Goal: Information Seeking & Learning: Learn about a topic

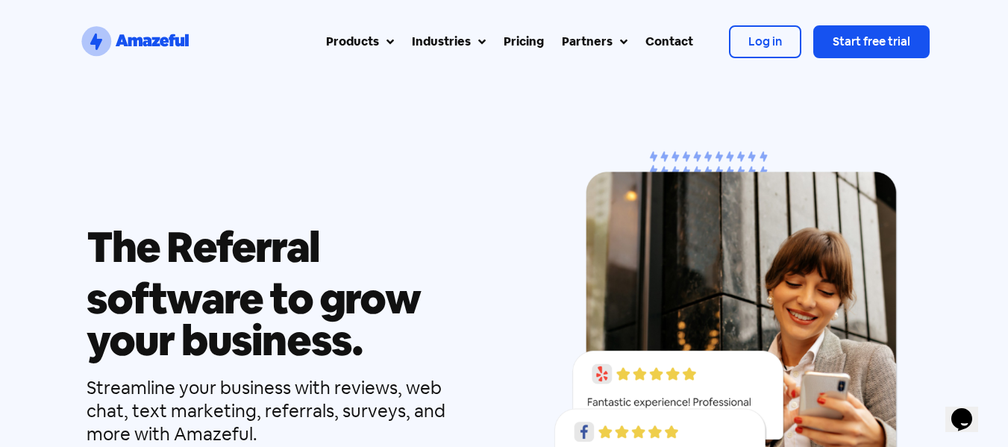
click at [458, 411] on div "Streamline your business with reviews, web chat, text marketing, referrals, sur…" at bounding box center [285, 411] width 397 height 70
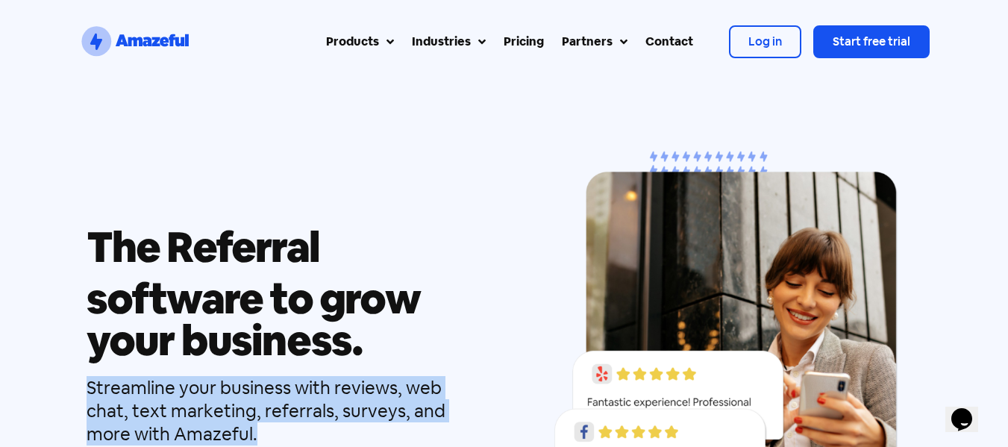
click at [458, 411] on div "Streamline your business with reviews, web chat, text marketing, referrals, sur…" at bounding box center [285, 411] width 397 height 70
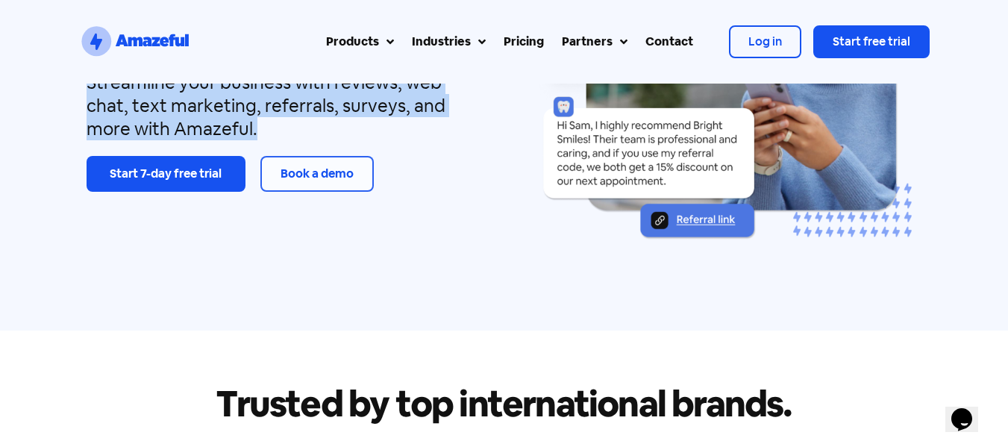
scroll to position [313, 0]
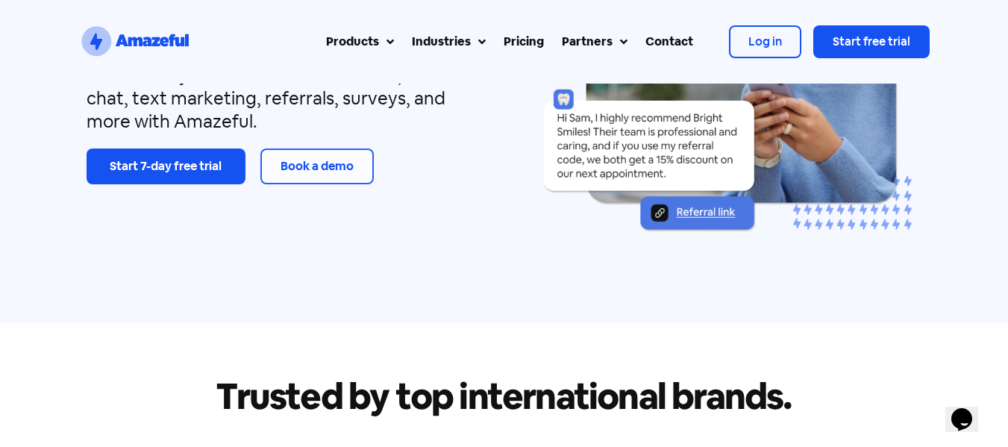
click at [308, 331] on div "Trusted by top international brands." at bounding box center [504, 446] width 851 height 246
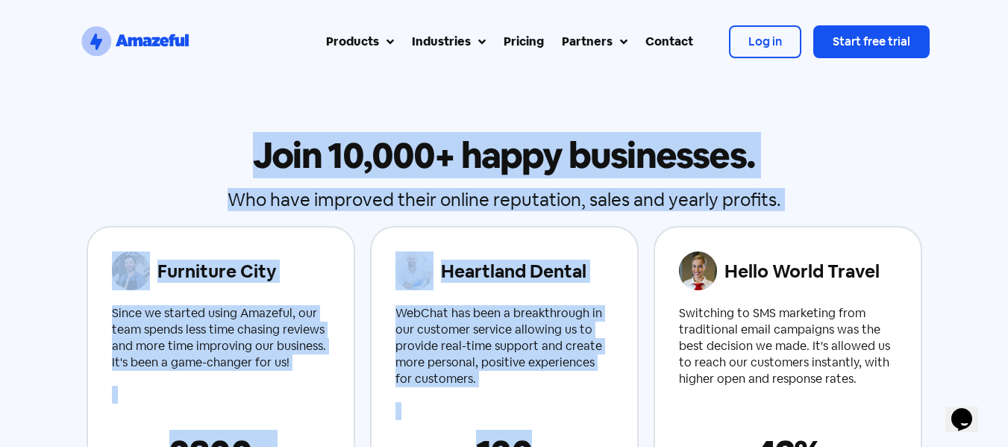
scroll to position [902, 0]
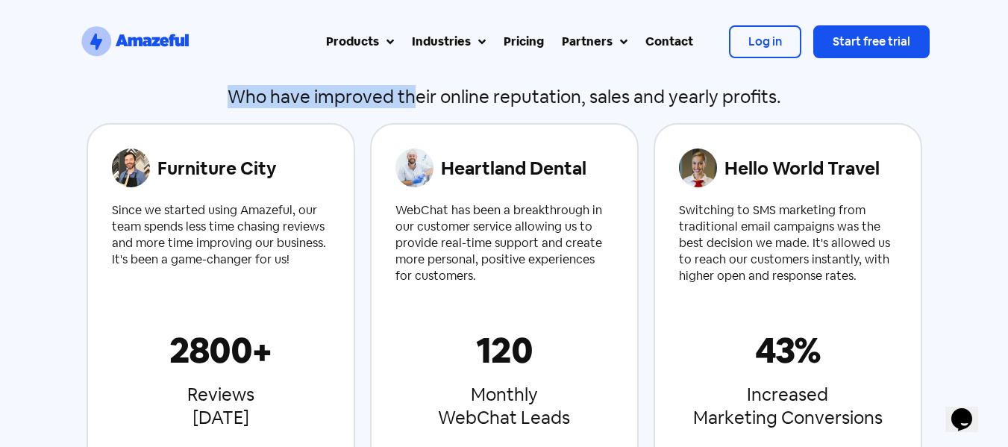
drag, startPoint x: 224, startPoint y: 198, endPoint x: 416, endPoint y: 84, distance: 222.9
click at [416, 84] on div "Join 10,000+ happy businesses. Who have improved their online reputation, sales…" at bounding box center [505, 265] width 836 height 477
click at [527, 194] on div "Heartland Dental WebChat has been a breakthrough in our customer service allowi…" at bounding box center [505, 310] width 218 height 370
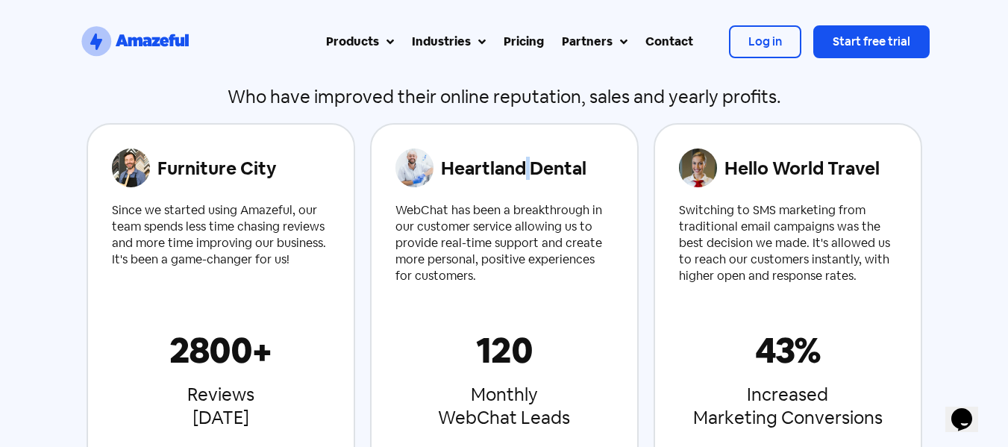
click at [527, 194] on div "Heartland Dental WebChat has been a breakthrough in our customer service allowi…" at bounding box center [505, 310] width 218 height 370
